Goal: Communication & Community: Answer question/provide support

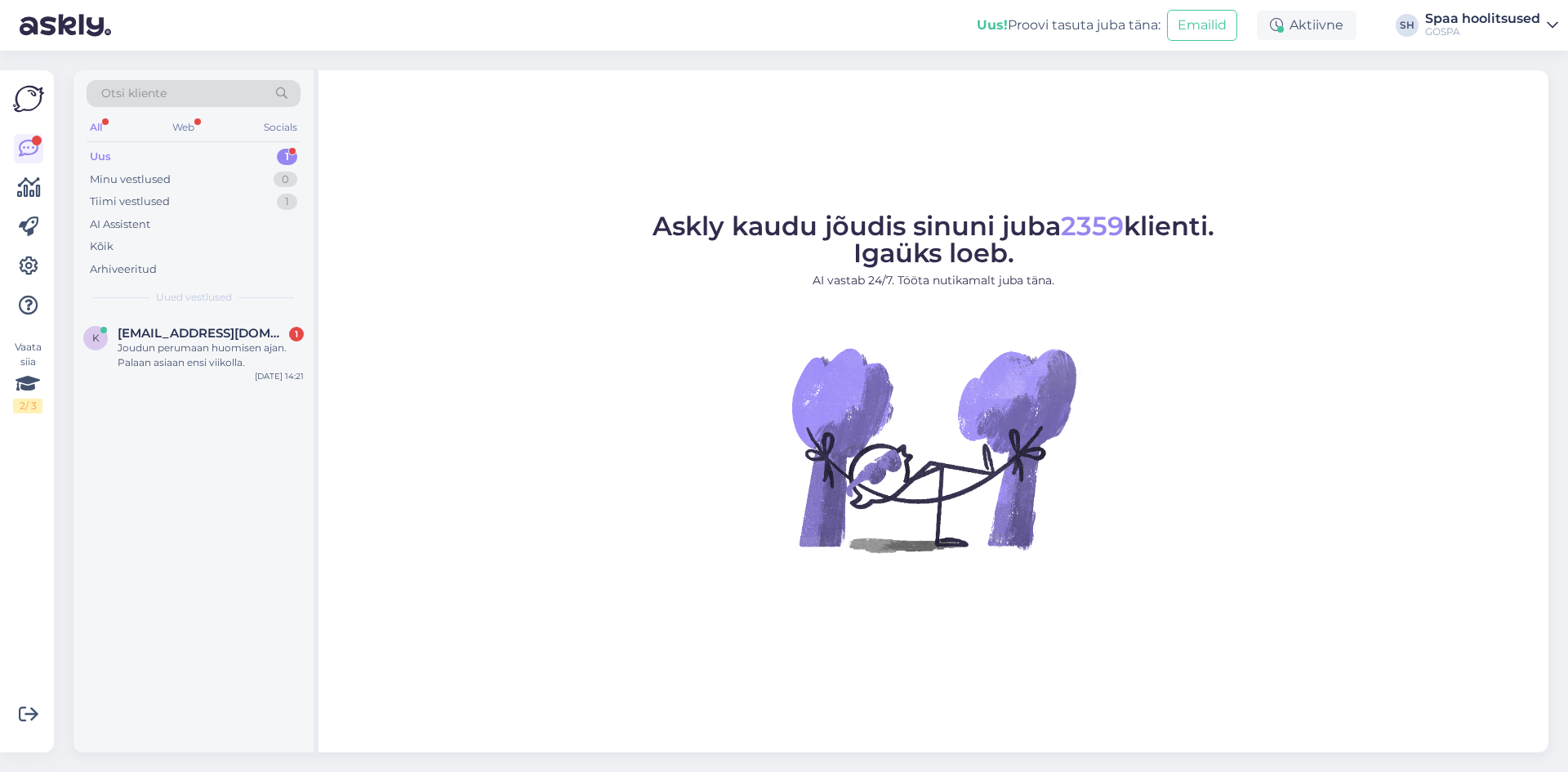
click at [136, 151] on div "Uus 1" at bounding box center [193, 156] width 214 height 23
click at [162, 354] on div "Joudun perumaan huomisen ajan. Palaan asiaan ensi viikolla." at bounding box center [211, 356] width 186 height 29
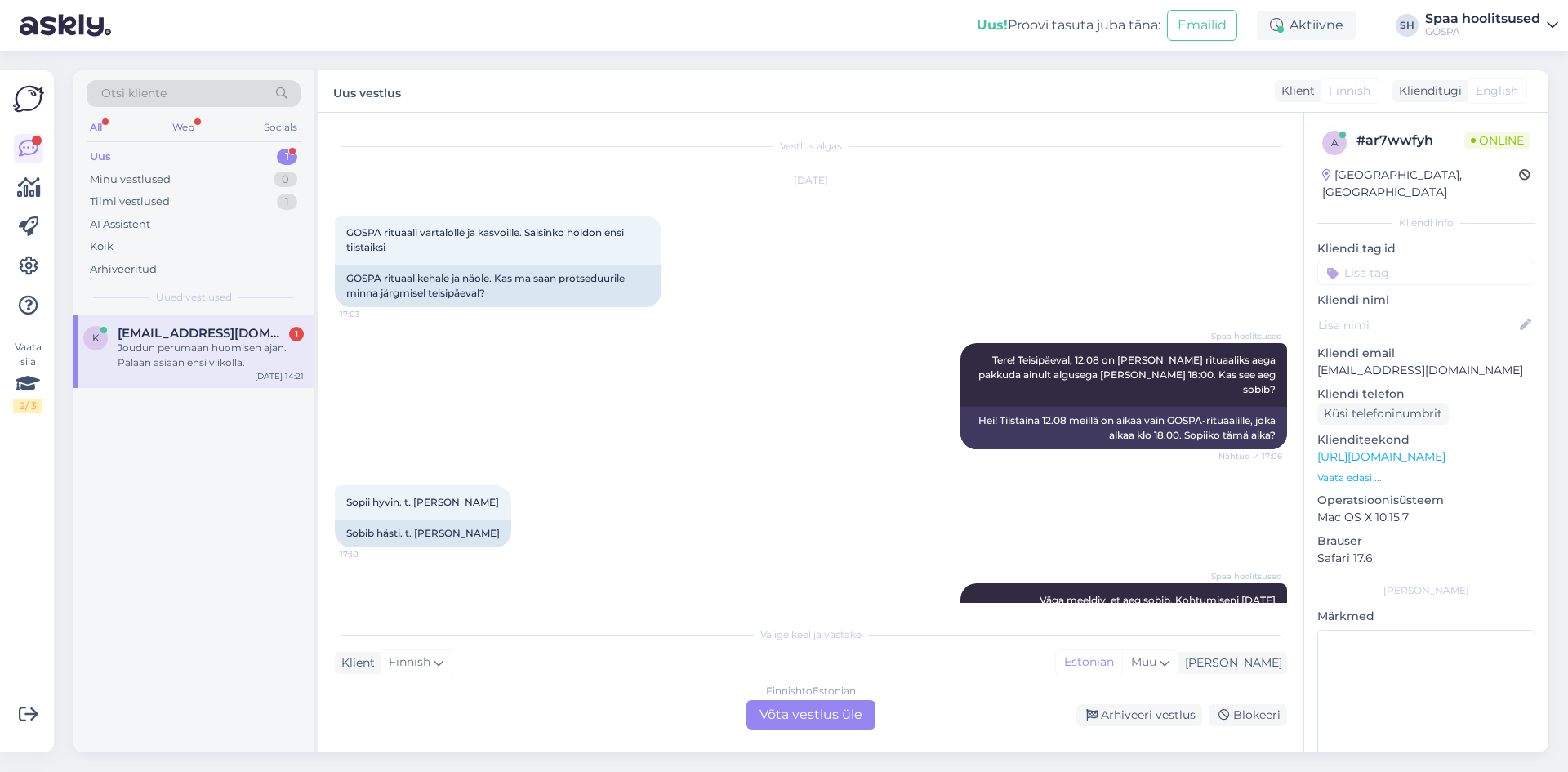
scroll to position [165, 0]
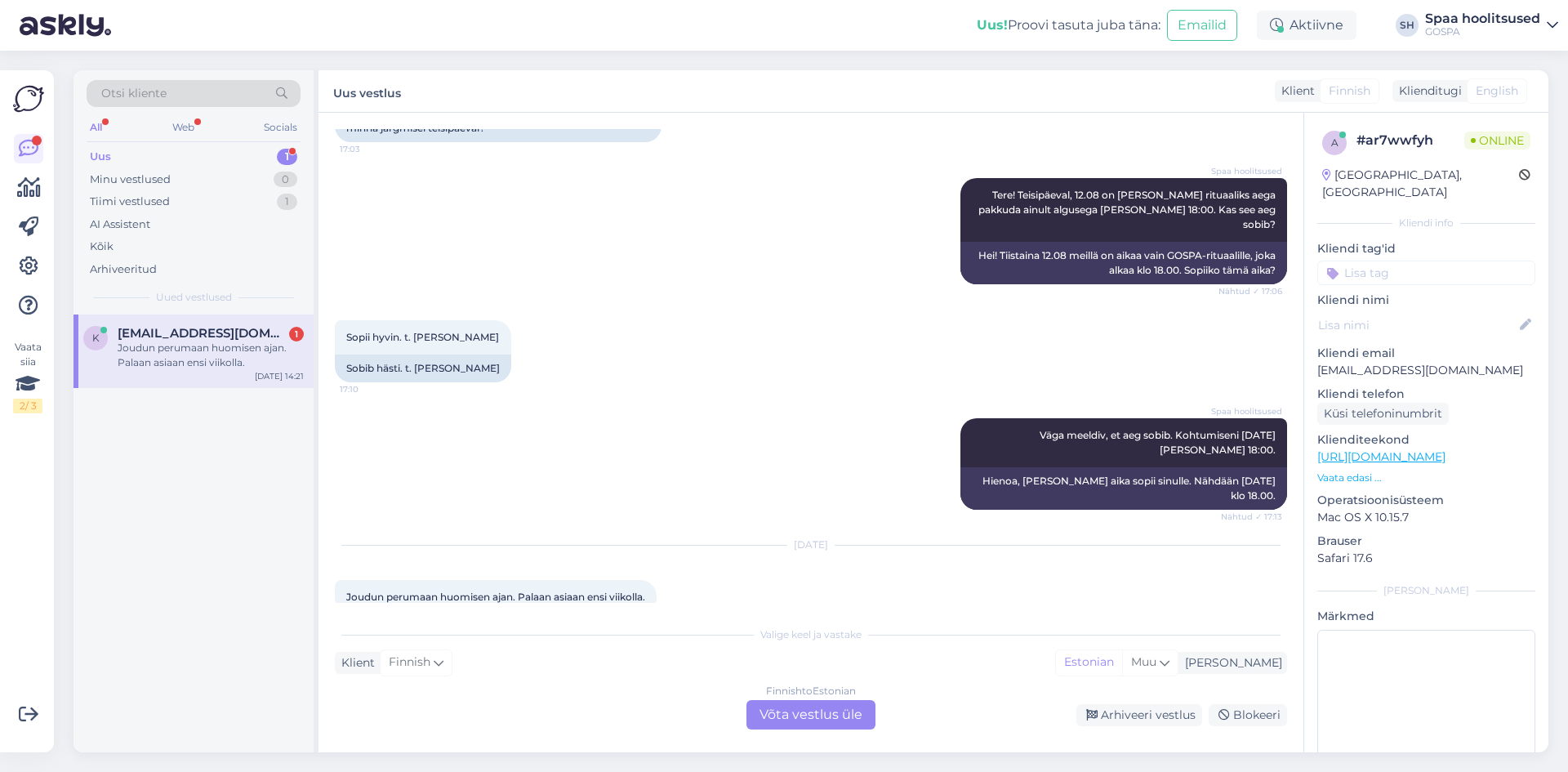
click at [808, 713] on div "Finnish to Estonian Võta vestlus üle" at bounding box center [810, 715] width 129 height 29
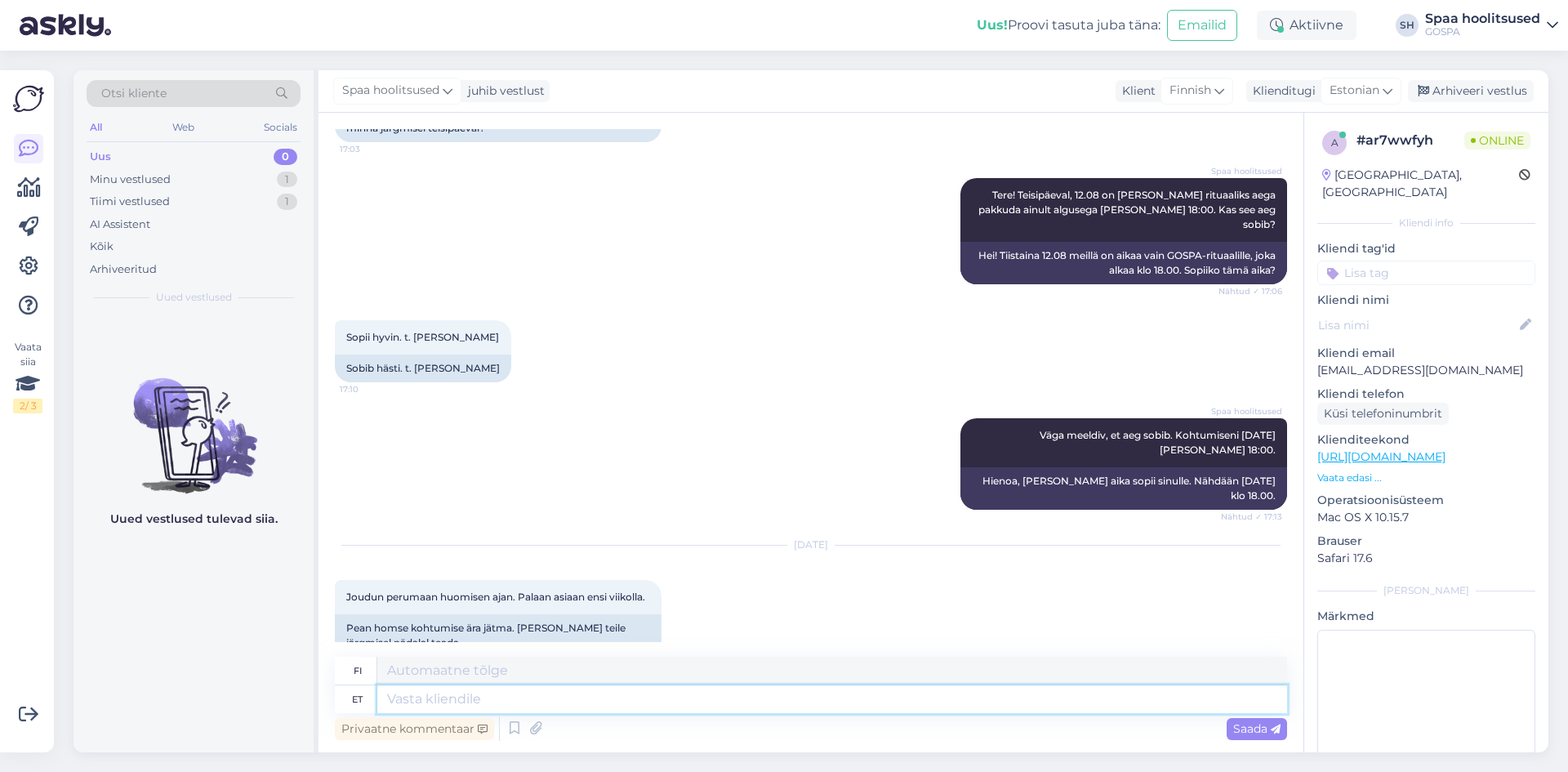
click at [580, 701] on textarea at bounding box center [832, 699] width 910 height 27
type textarea "Tere."
type textarea "Hei."
type textarea "Tere. Suur t"
type textarea "Hei. Iso"
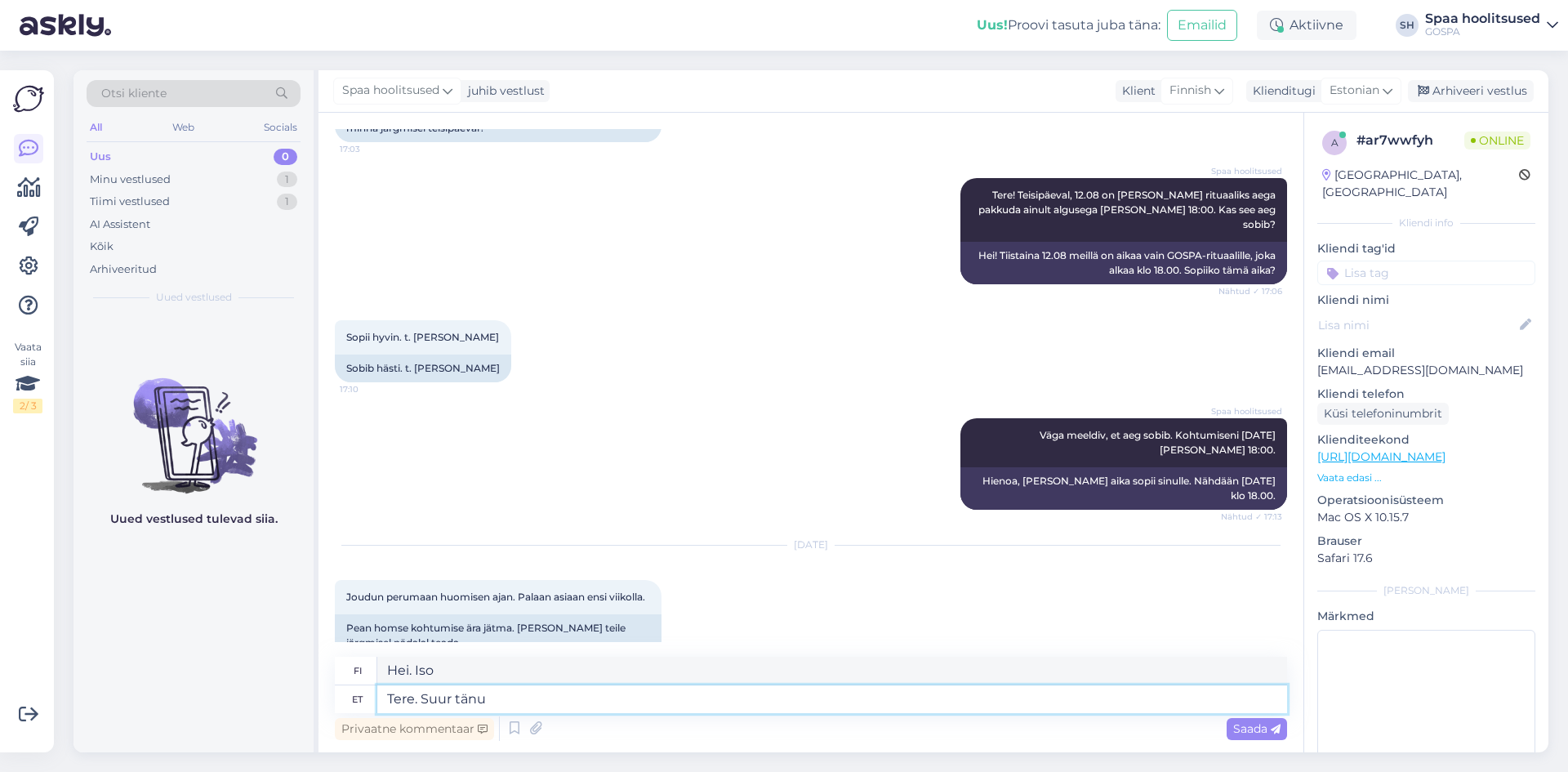
type textarea "Tere. Suur tänu"
type textarea "Hei. Kiitos paljon."
type textarea "Tere. Suur tänu teatamast,"
type textarea "Hei. Kiitos paljon, [PERSON_NAME] kerroit meille."
type textarea "Tere. Suur tänu teatamast, tühistasime"
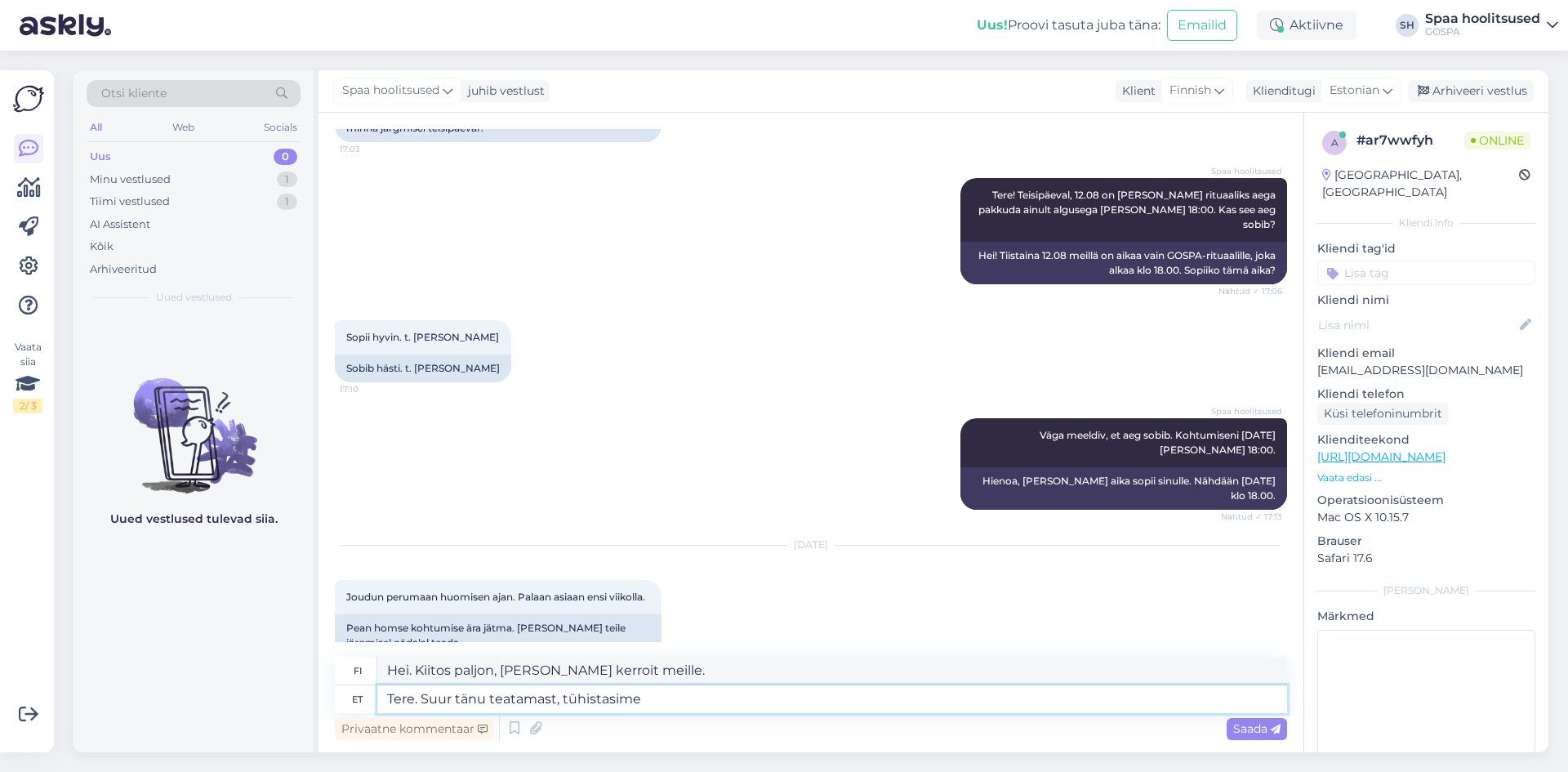
type textarea "Hei. Kiitos paljon tiedosta, olemme peruuttaneet tilauksesi."
type textarea "Tere. Suur tänu teatamast, tühistasime teie homse"
type textarea "Hei. Kiitos paljon tiedosta, olemme peruneet huomisen tapaamisenne."
type textarea "Tere. Suur tänu teatamast, tühistasime teie homse hoolitsuse a"
type textarea "Hei. Kiitos paljon tiedosta, olemme peruneet huomisen hoitosi."
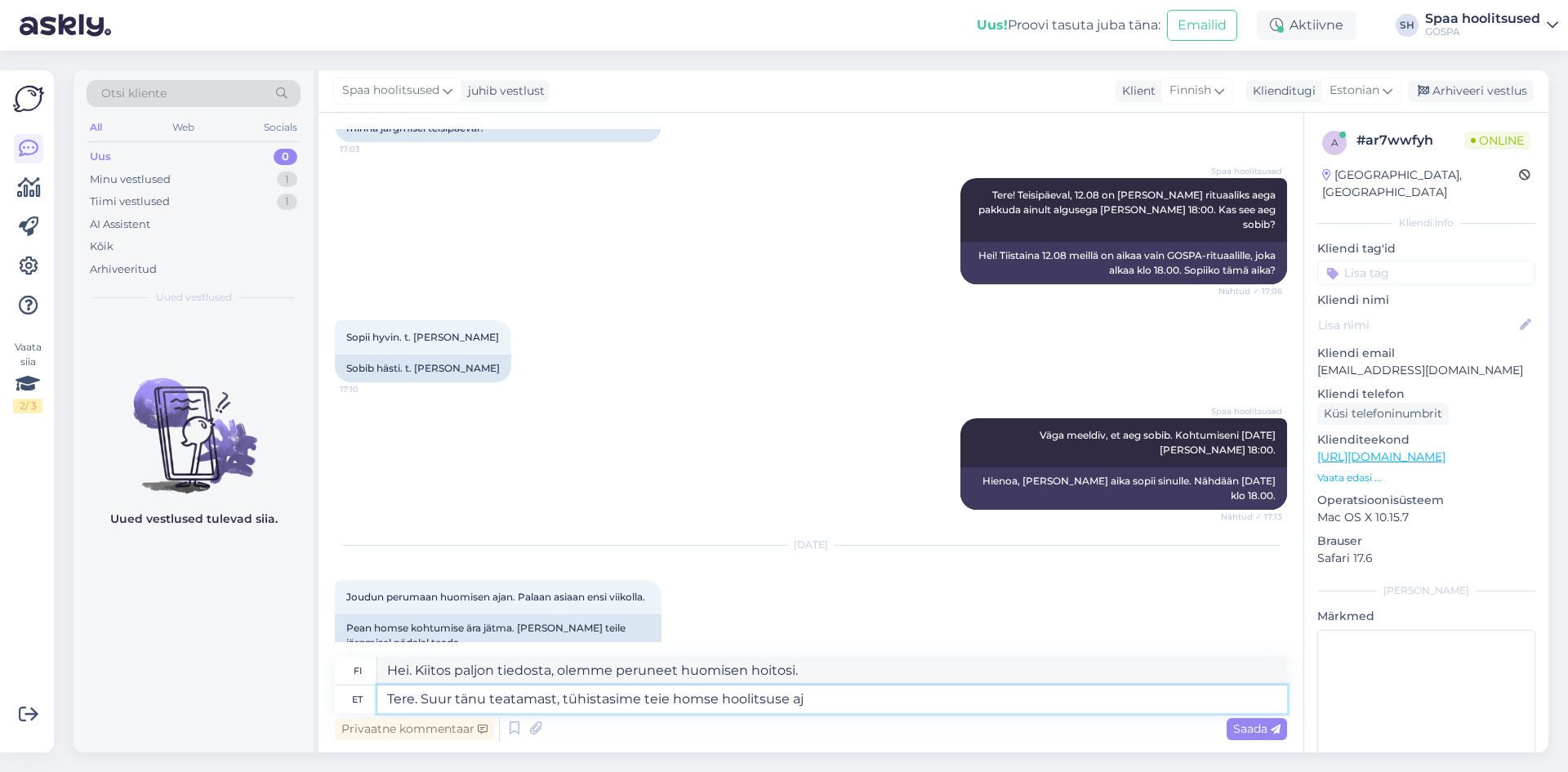
type textarea "Tere. Suur tänu teatamast, tühistasime teie homse hoolitsuse aja"
type textarea "Hei. Kiitos paljon tiedosta, olemme peruneet huomisen hoitoaikasi."
type textarea "Tere. Suur tänu teatamast, tühistasime teie homse hoolitsuse aja. Kohtumiseni"
type textarea "Hei. Kiitos paljon tiedosta, olemme peruneet huomisen hoitoaikasi. Nähdään pian."
type textarea "Tere. Suur tänu teatamast, tühistasime teie homse hoolitsuse aja. Kohtumiseni j…"
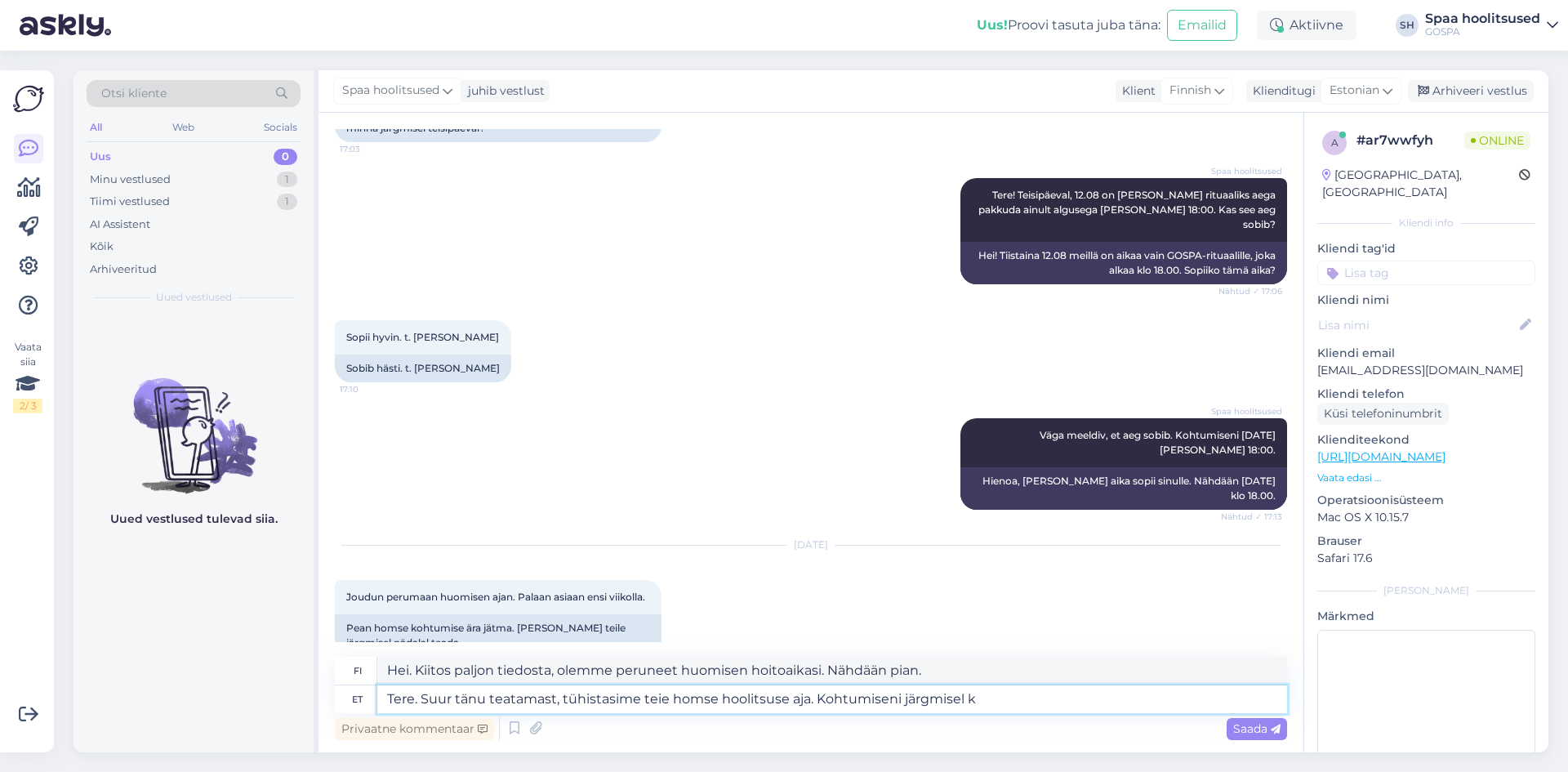
type textarea "Hei. Kiitos paljon tiedosta, olemme peruneet huomisen hoitoaikasi. Nähdään taas…"
type textarea "Tere. Suur tänu teatamast, tühistasime teie homse hoolitsuse aja. Kohtumiseni j…"
type textarea "Hei. Kiitos paljon tiedosta, olemme peruneet huomisen tapaamisenne. Nähdään taa…"
type textarea "Tere. Suur tänu teatamast, tühistasime teie homse hoolitsuse aja. Kohtumiseni j…"
click at [1252, 728] on span "Saada" at bounding box center [1256, 728] width 47 height 15
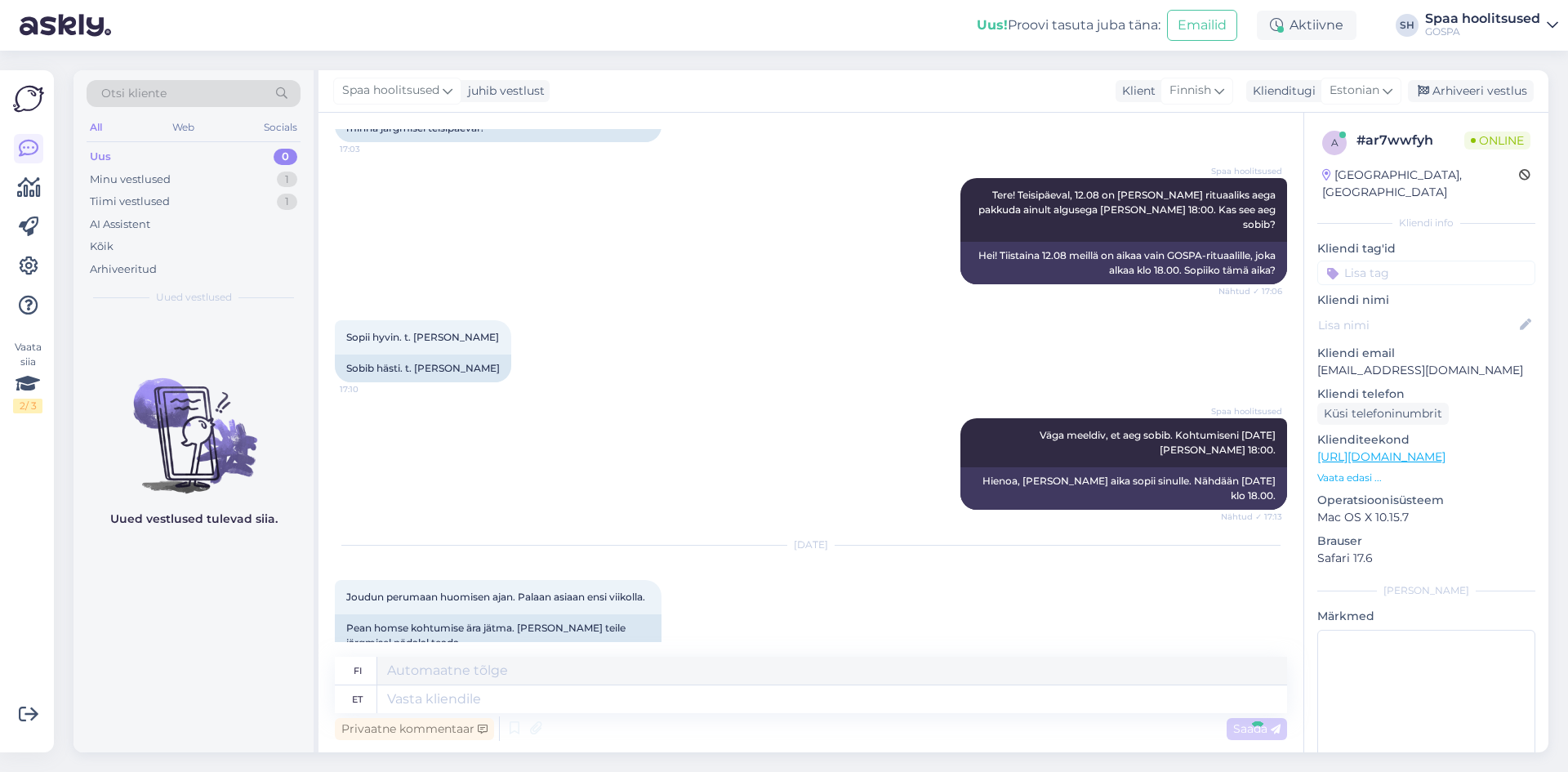
scroll to position [296, 0]
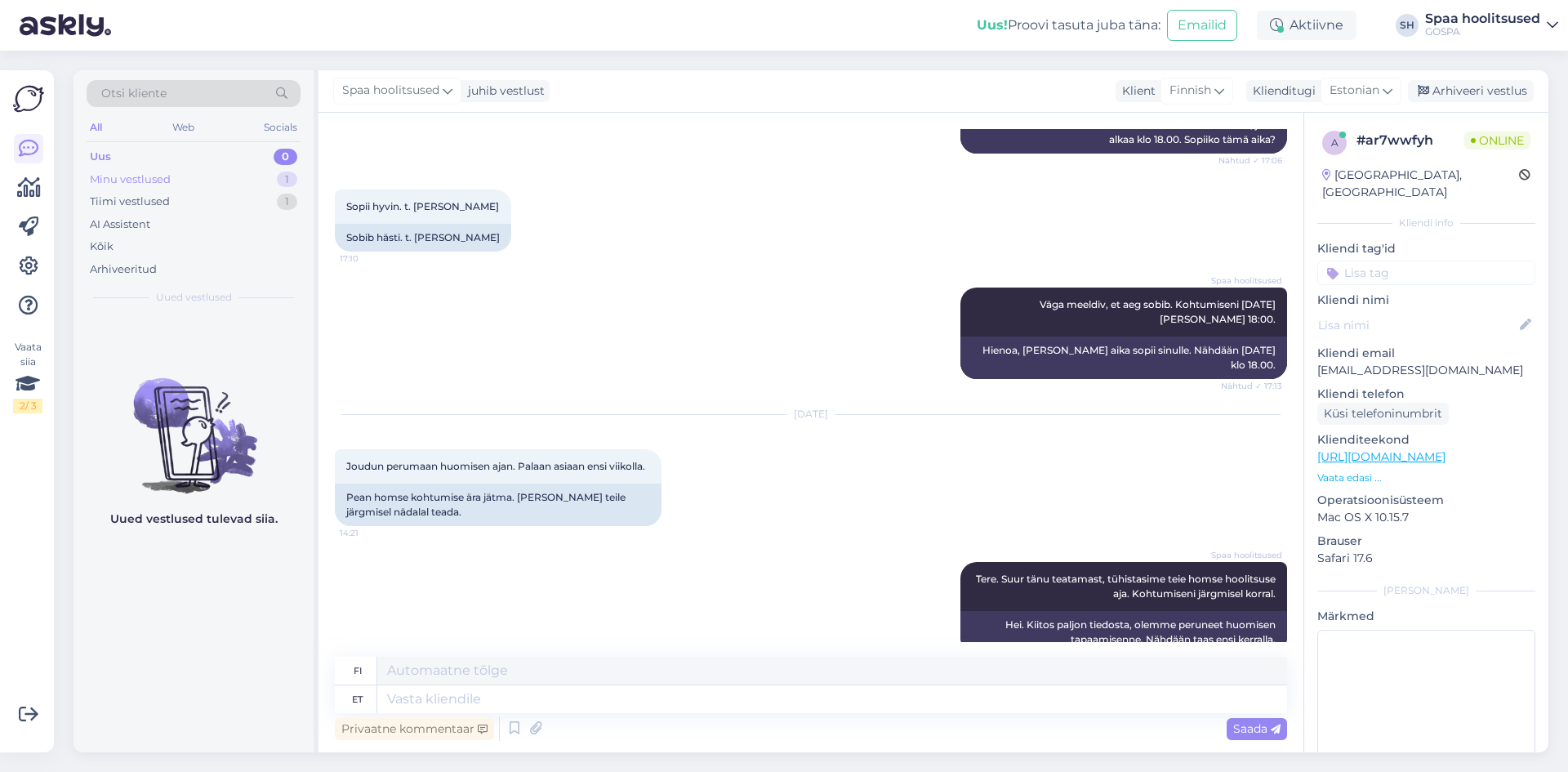
click at [156, 180] on div "Minu vestlused" at bounding box center [130, 180] width 81 height 16
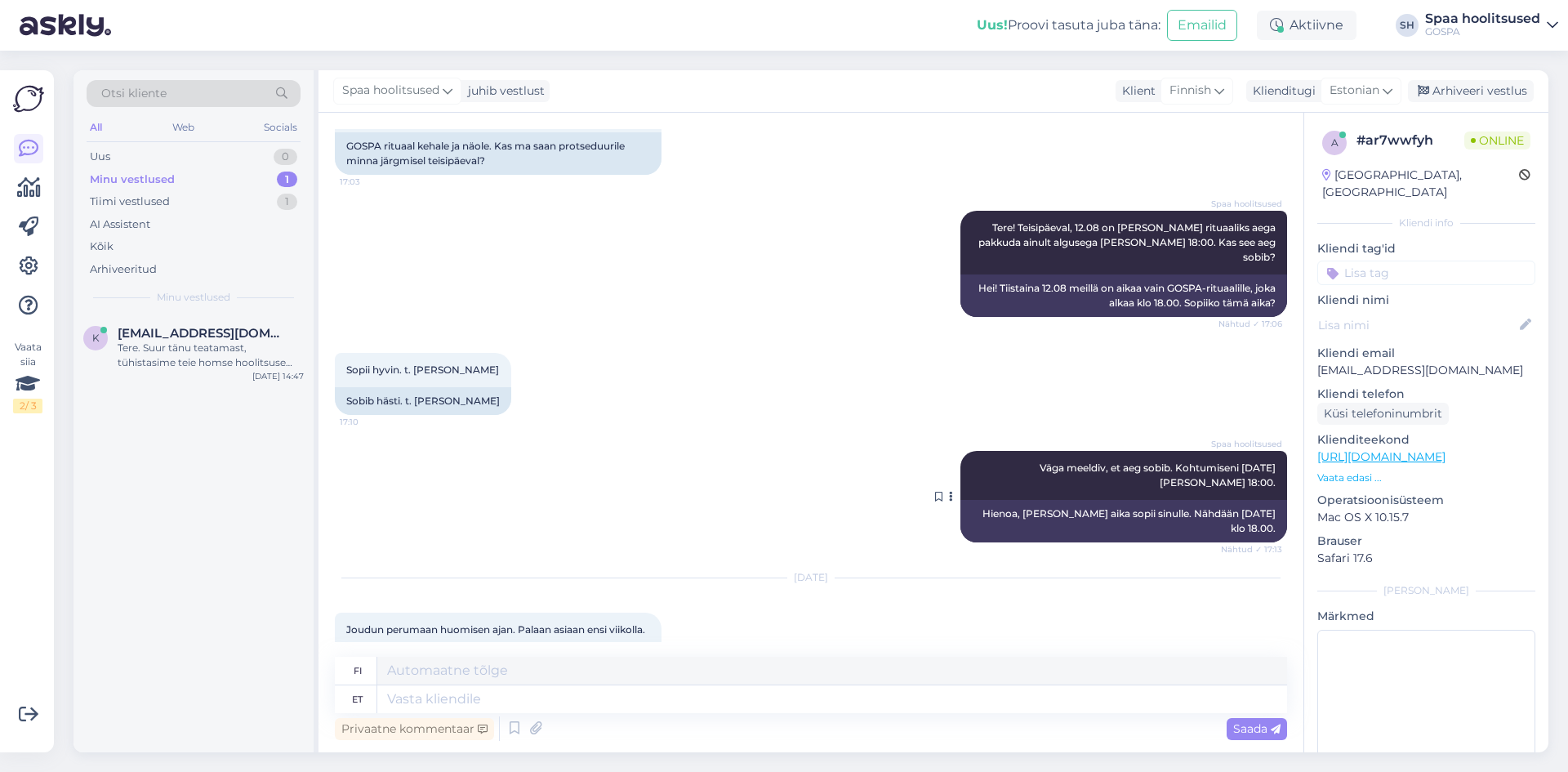
scroll to position [0, 0]
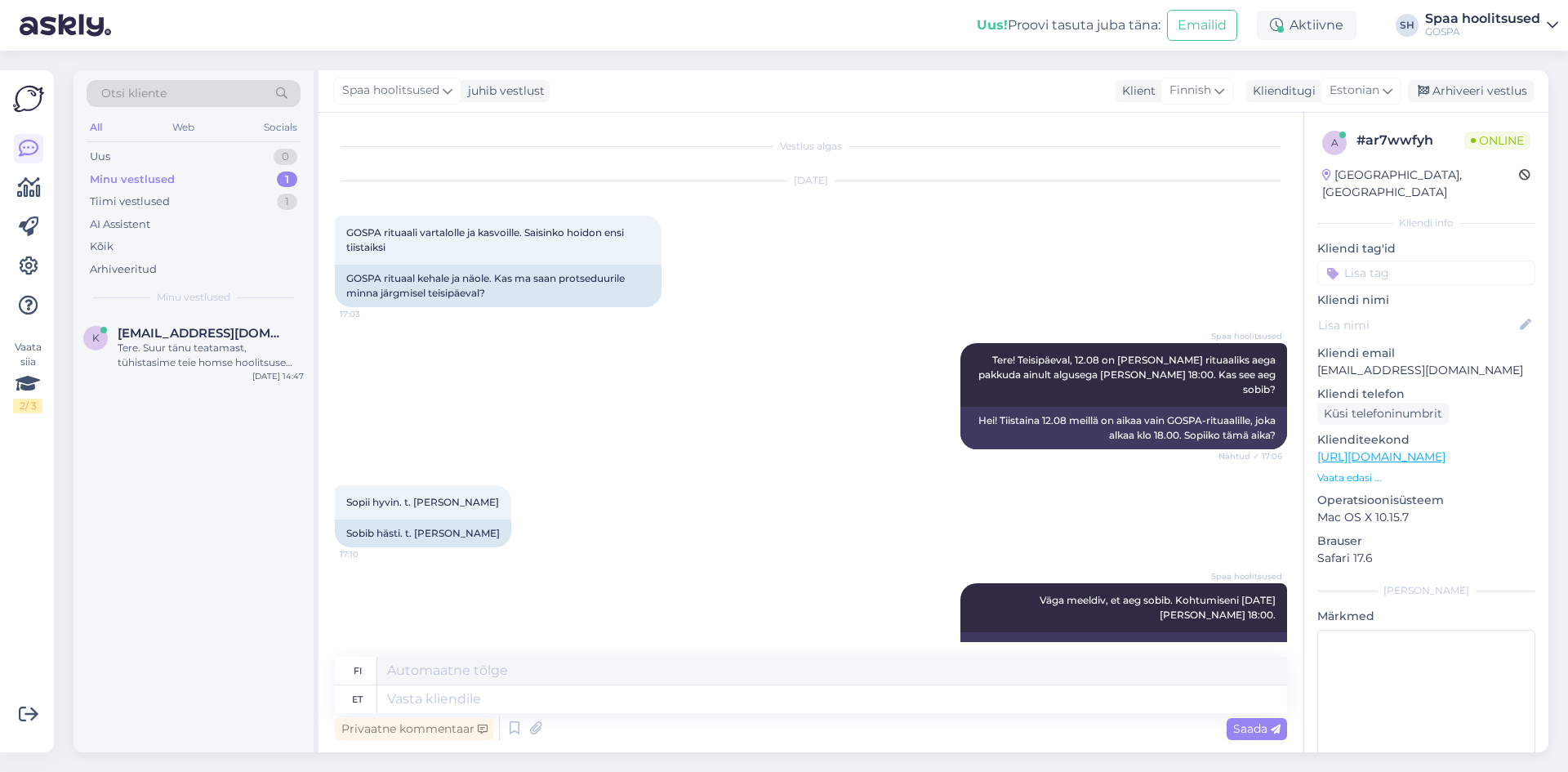
click at [137, 185] on div "Minu vestlused" at bounding box center [132, 180] width 85 height 16
click at [1495, 89] on div "Arhiveeri vestlus" at bounding box center [1471, 91] width 126 height 22
